Goal: Communication & Community: Answer question/provide support

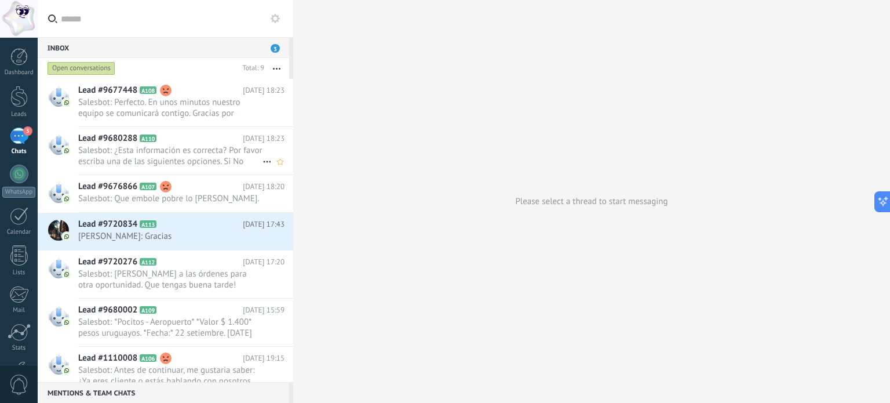
click at [215, 147] on span "Salesbot: ¿Esta información es correcta? Por favor escriba una de las siguiente…" at bounding box center [170, 156] width 184 height 22
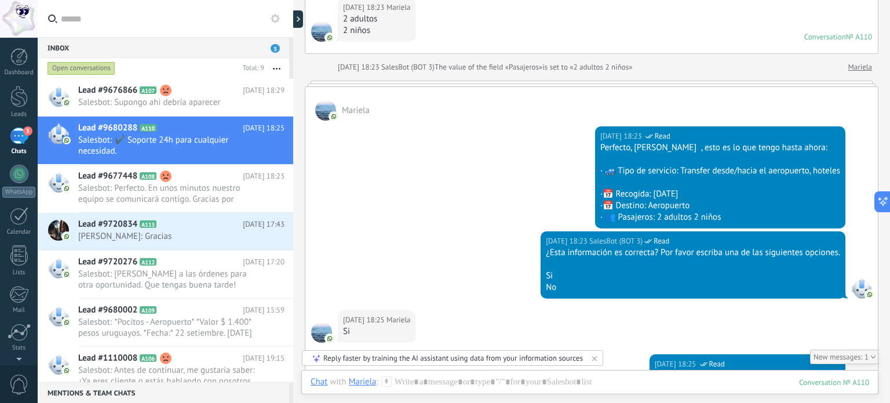
scroll to position [1959, 0]
